Goal: Transaction & Acquisition: Book appointment/travel/reservation

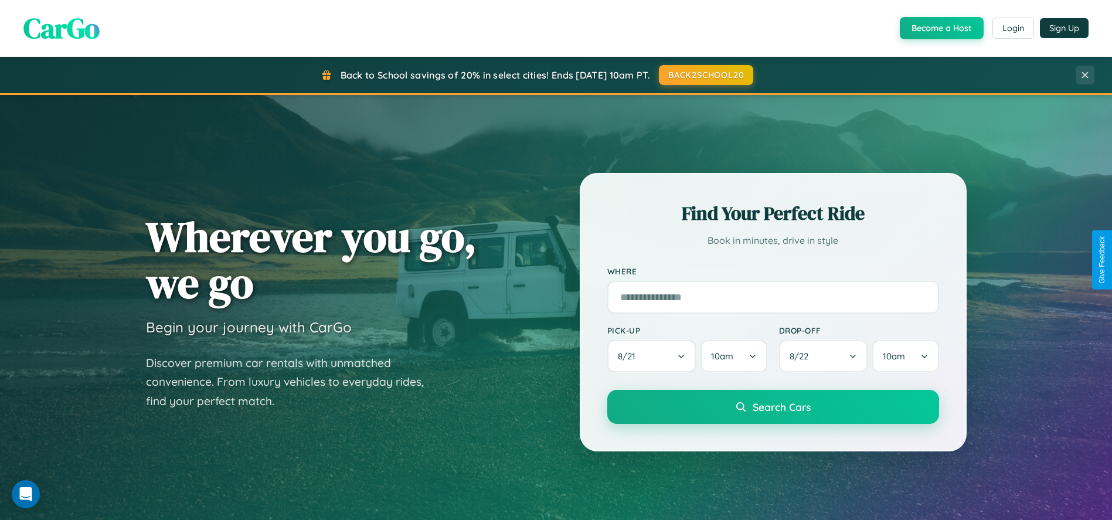
scroll to position [803, 0]
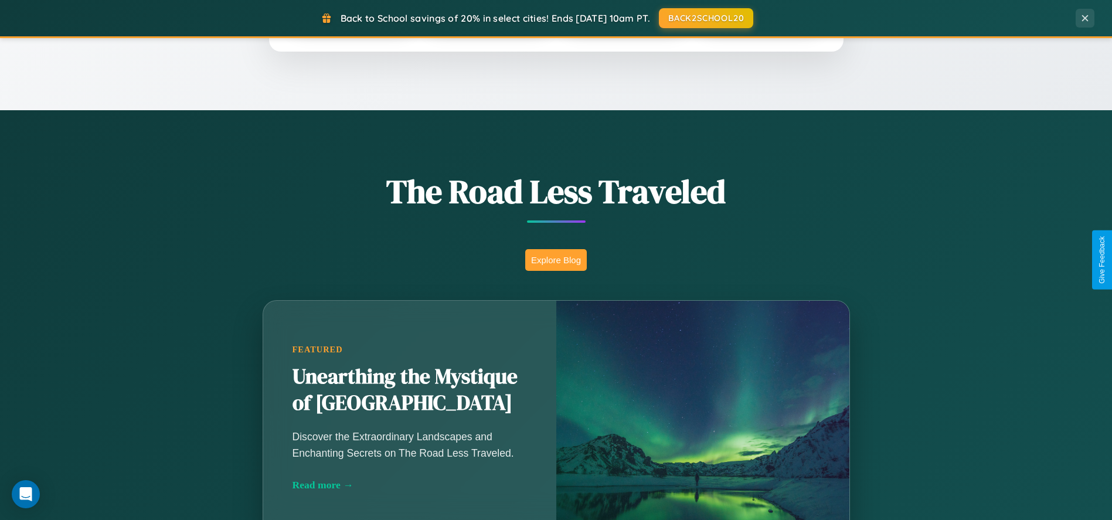
click at [556, 260] on button "Explore Blog" at bounding box center [556, 260] width 62 height 22
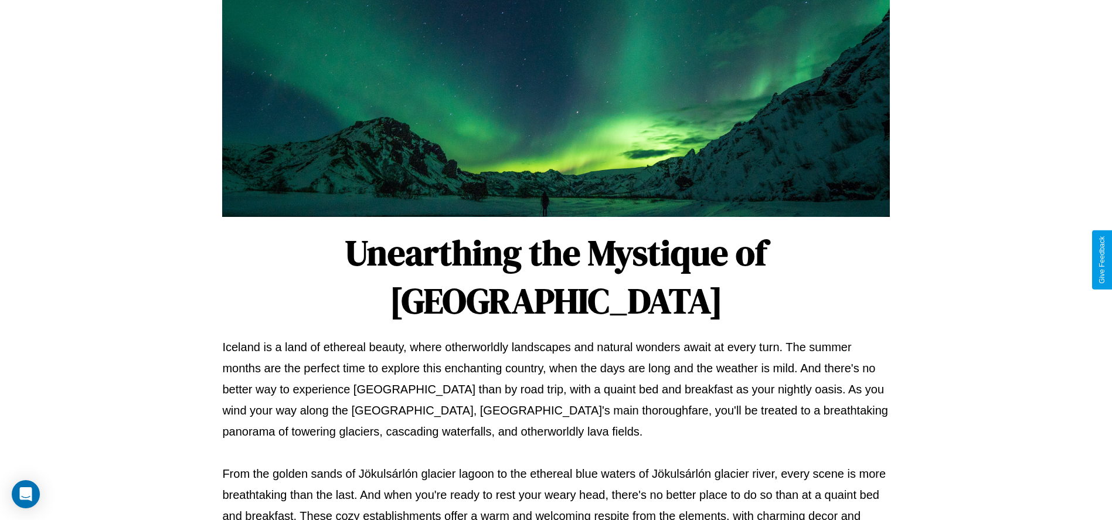
scroll to position [389, 0]
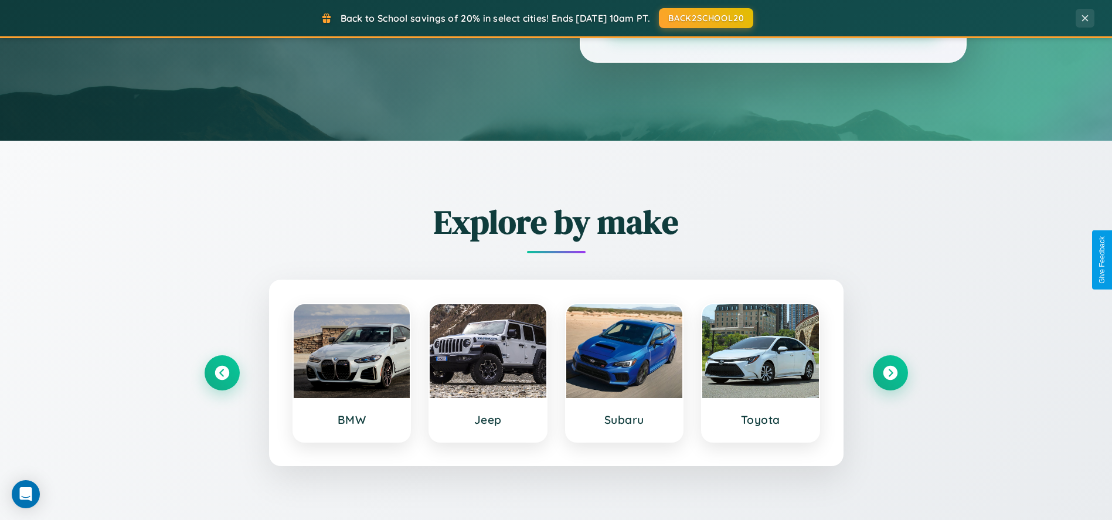
scroll to position [803, 0]
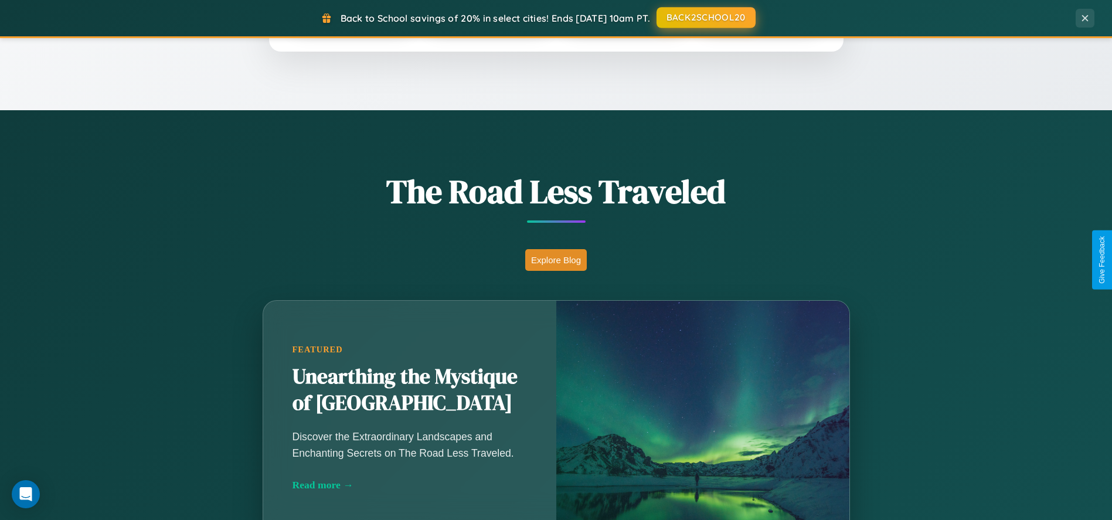
click at [705, 18] on button "BACK2SCHOOL20" at bounding box center [706, 17] width 99 height 21
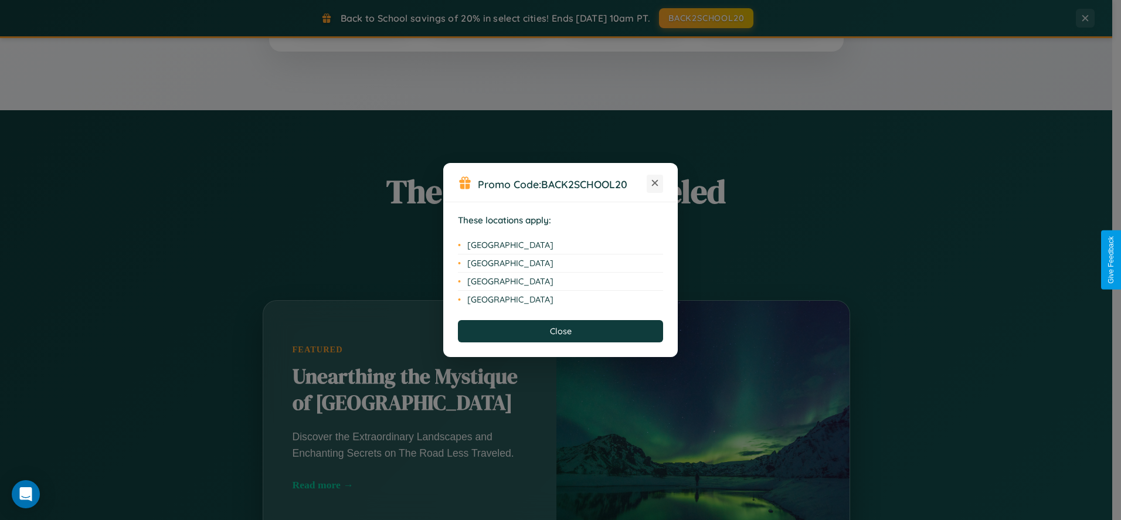
click at [655, 184] on icon at bounding box center [655, 183] width 6 height 6
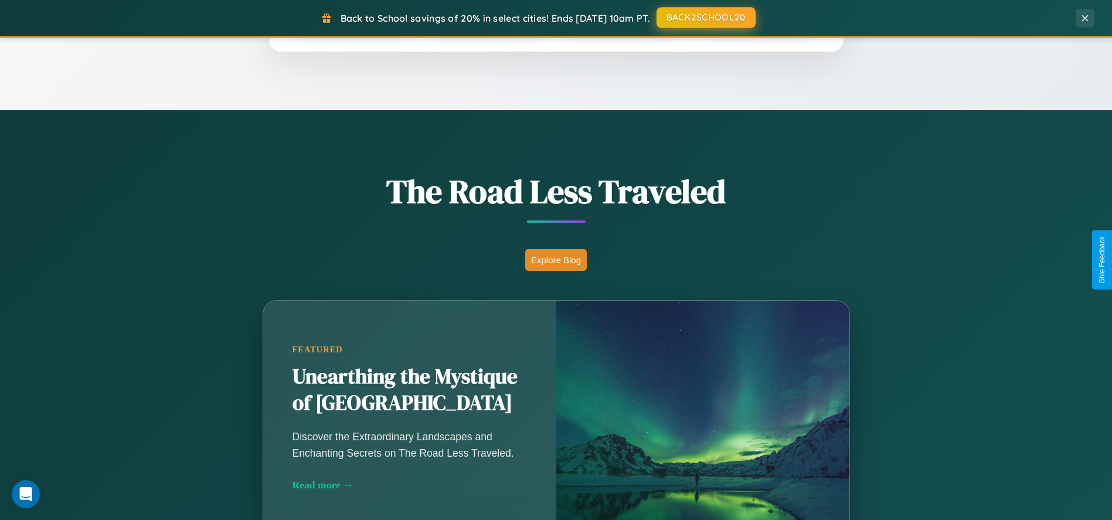
click at [705, 18] on button "BACK2SCHOOL20" at bounding box center [706, 17] width 99 height 21
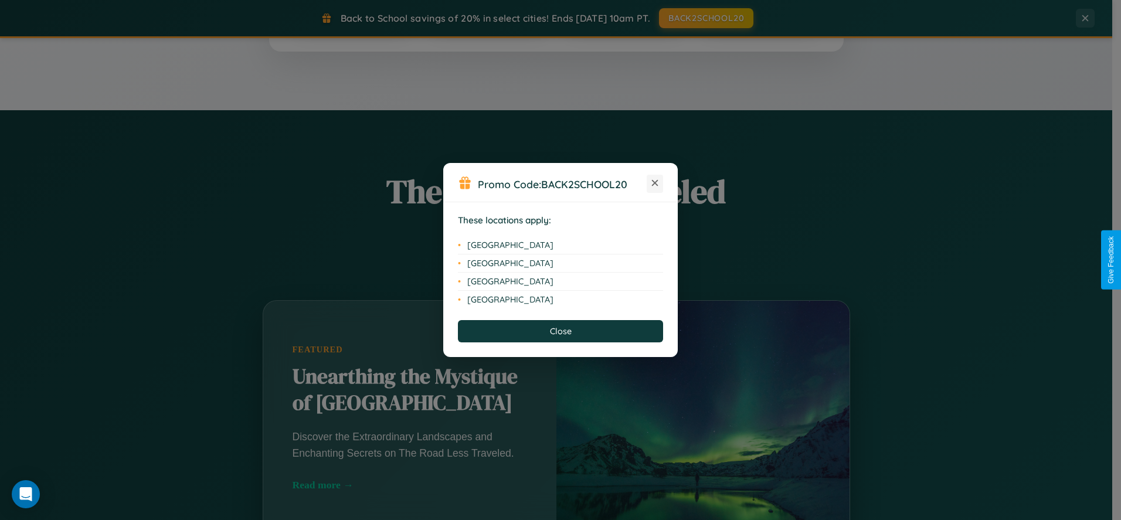
click at [655, 184] on icon at bounding box center [655, 183] width 6 height 6
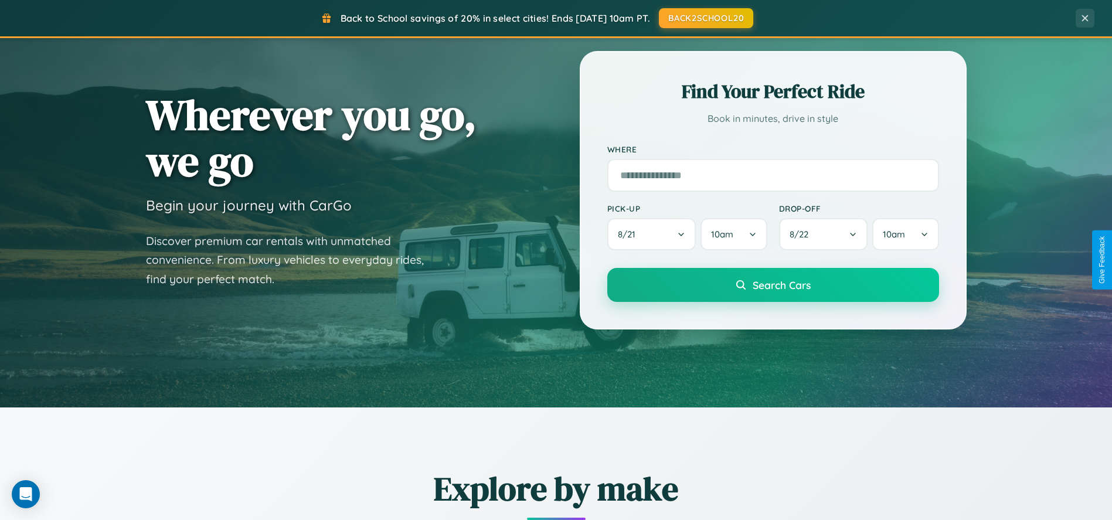
scroll to position [0, 0]
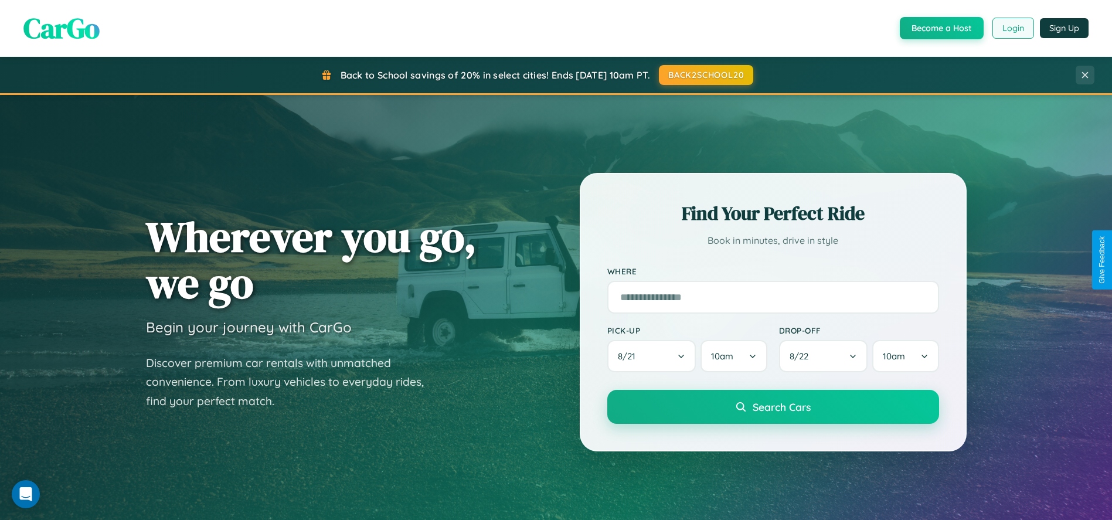
click at [1013, 28] on button "Login" at bounding box center [1014, 28] width 42 height 21
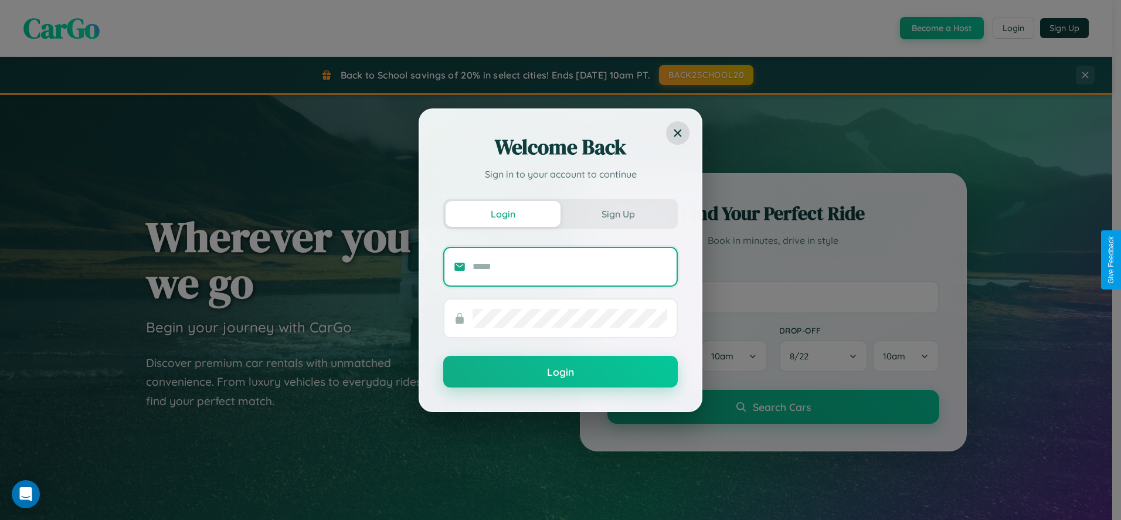
click at [570, 266] on input "text" at bounding box center [570, 266] width 195 height 19
type input "**********"
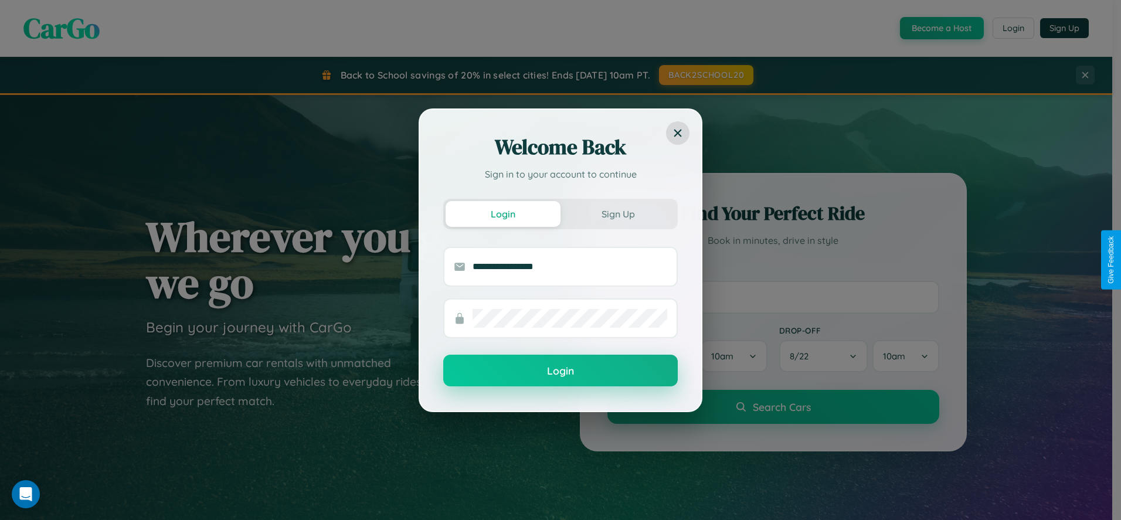
click at [561, 371] on button "Login" at bounding box center [560, 371] width 235 height 32
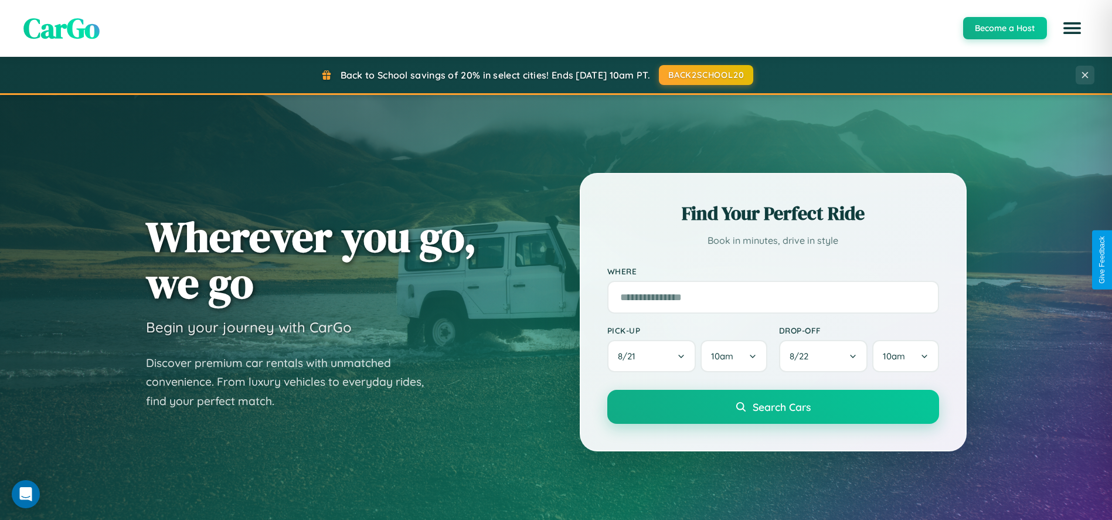
scroll to position [1880, 0]
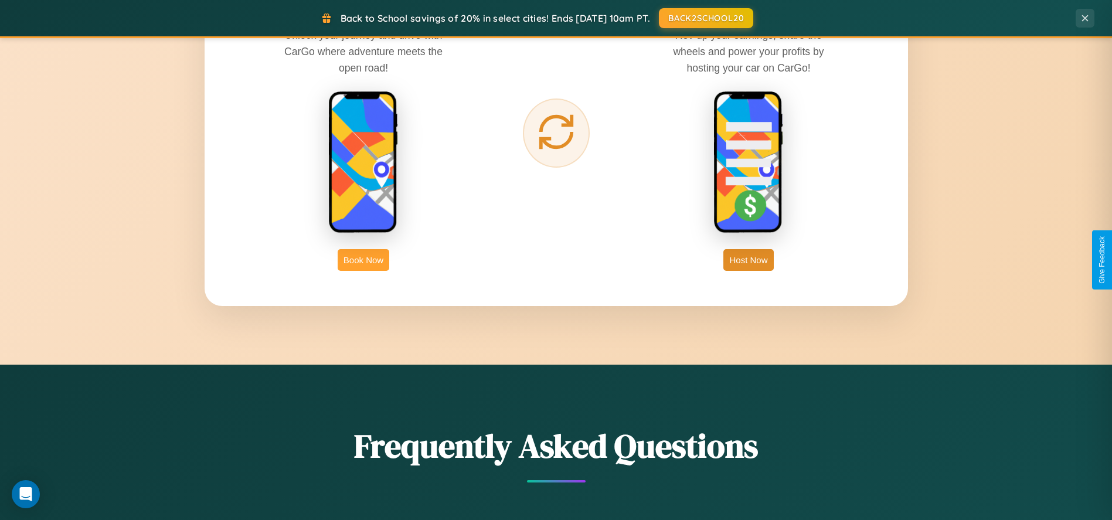
click at [364, 260] on button "Book Now" at bounding box center [364, 260] width 52 height 22
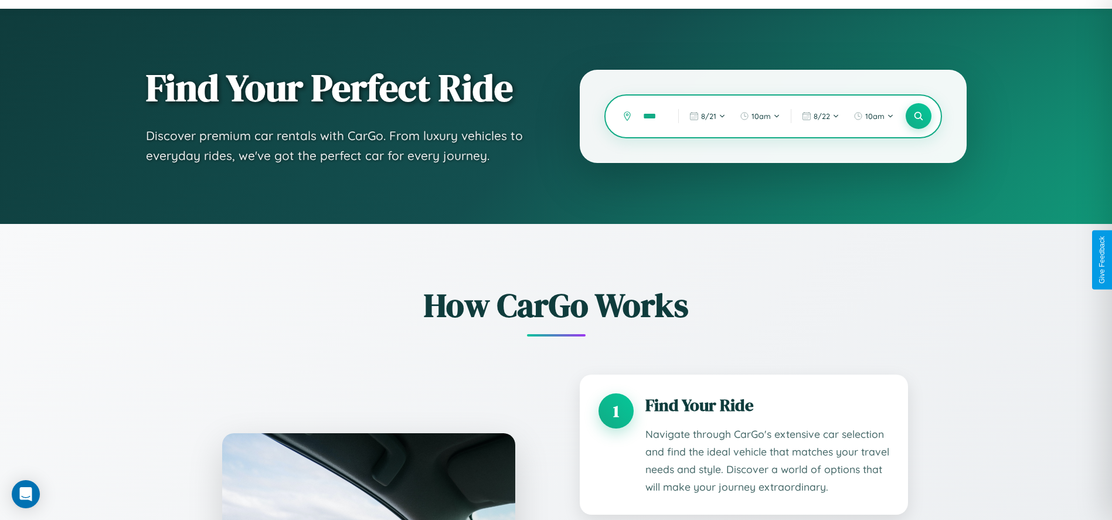
scroll to position [0, 5]
type input "****"
click at [918, 116] on icon at bounding box center [918, 116] width 11 height 11
